Goal: Transaction & Acquisition: Purchase product/service

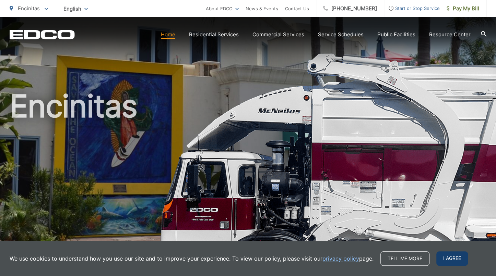
click at [458, 260] on span "I agree" at bounding box center [452, 259] width 32 height 14
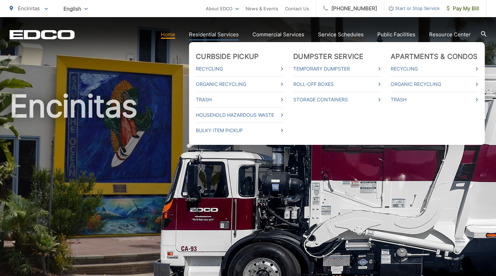
scroll to position [34, 0]
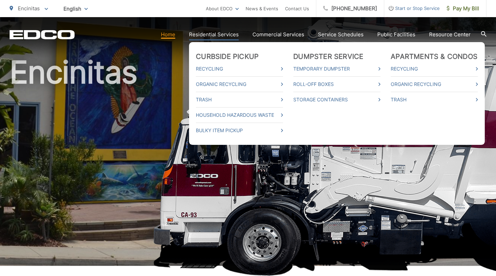
click at [208, 104] on li "Trash" at bounding box center [239, 99] width 87 height 15
click at [208, 100] on link "Trash" at bounding box center [239, 100] width 87 height 8
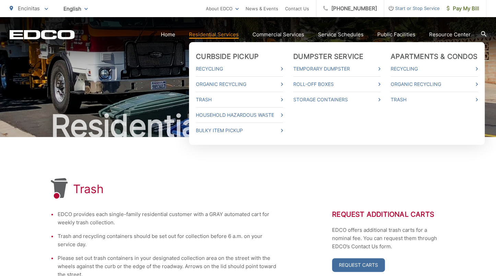
click at [210, 36] on link "Residential Services" at bounding box center [214, 35] width 50 height 8
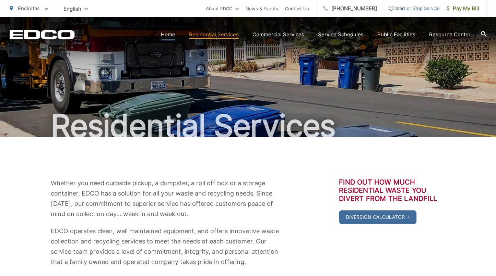
click at [165, 37] on link "Home" at bounding box center [168, 35] width 14 height 8
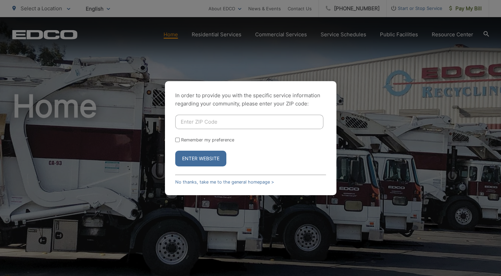
click at [256, 129] on input "Enter ZIP Code" at bounding box center [249, 122] width 148 height 14
type input "92024"
click at [177, 141] on input "Remember my preference" at bounding box center [177, 140] width 4 height 4
checkbox input "true"
click at [187, 158] on button "Enter Website" at bounding box center [200, 159] width 51 height 16
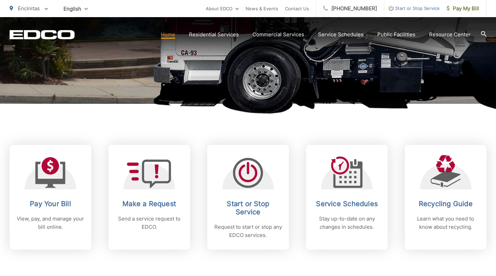
scroll to position [205, 0]
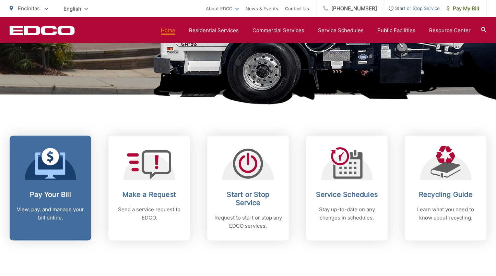
click at [50, 186] on link "Pay Your Bill View, pay, and manage your bill online." at bounding box center [51, 188] width 82 height 105
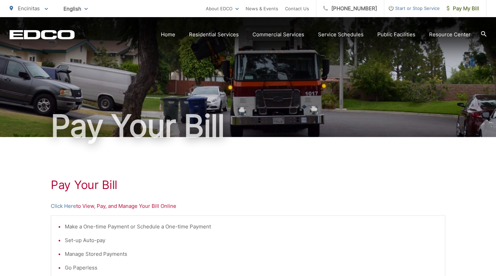
scroll to position [103, 0]
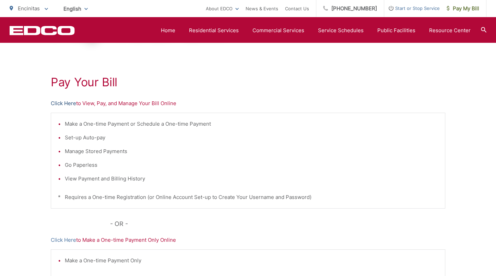
click at [69, 106] on link "Click Here" at bounding box center [63, 103] width 25 height 8
